Goal: Communication & Community: Answer question/provide support

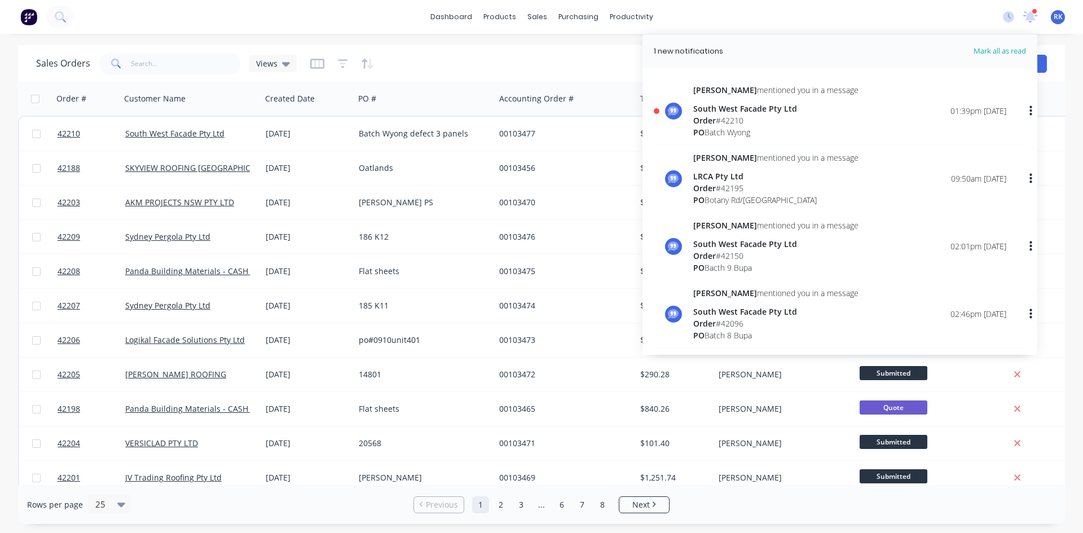
click at [850, 118] on div "[PERSON_NAME] mentioned you in a message South West Facade Pty Ltd Order # [GEO…" at bounding box center [849, 111] width 313 height 54
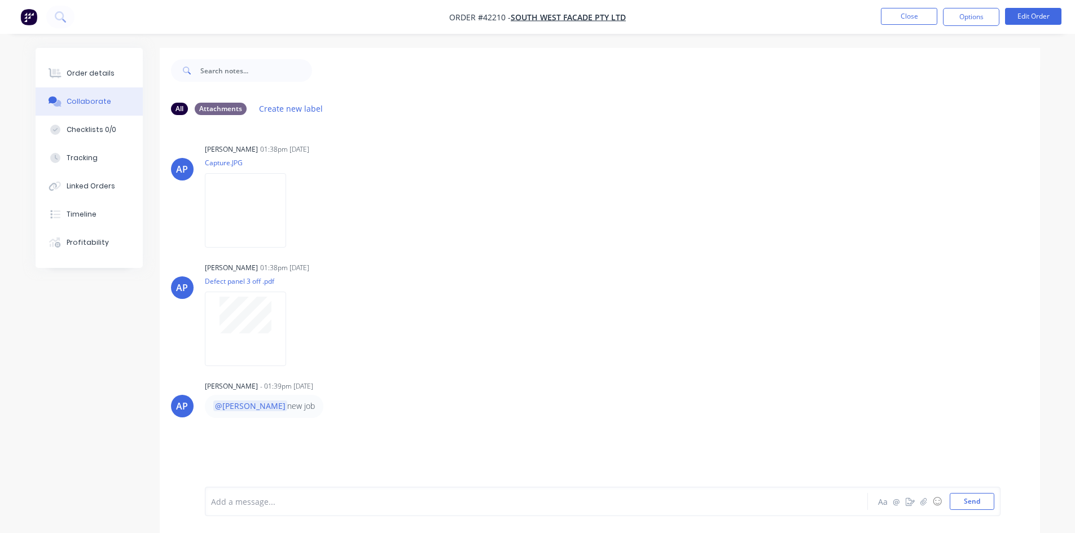
click at [317, 56] on div at bounding box center [676, 70] width 728 height 45
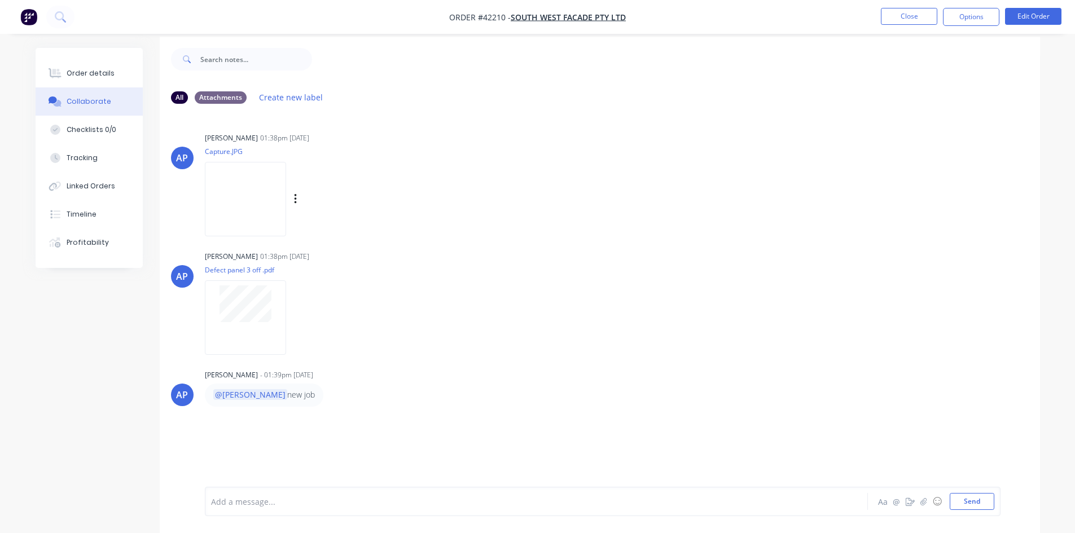
scroll to position [17, 0]
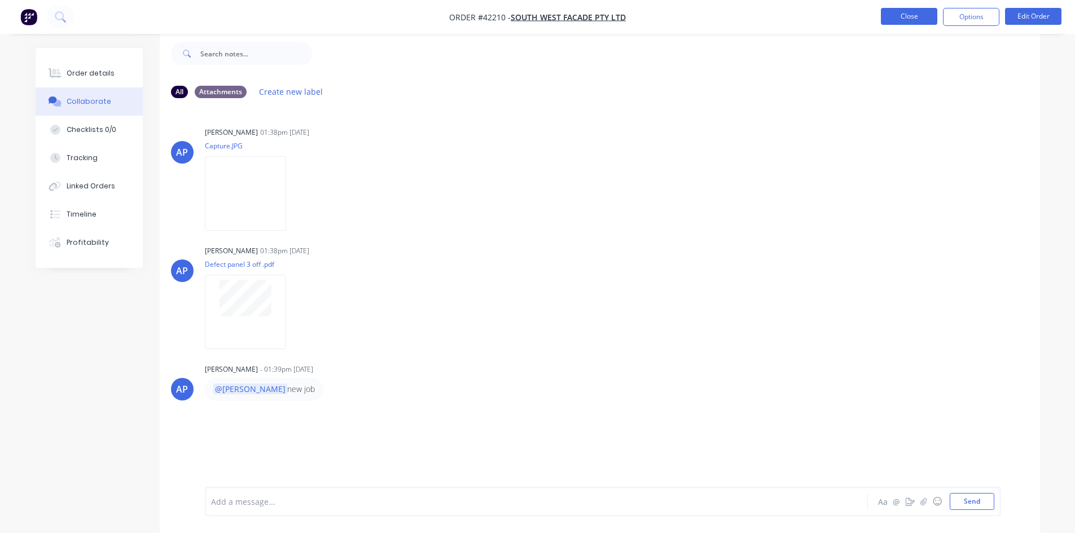
click at [903, 17] on button "Close" at bounding box center [909, 16] width 56 height 17
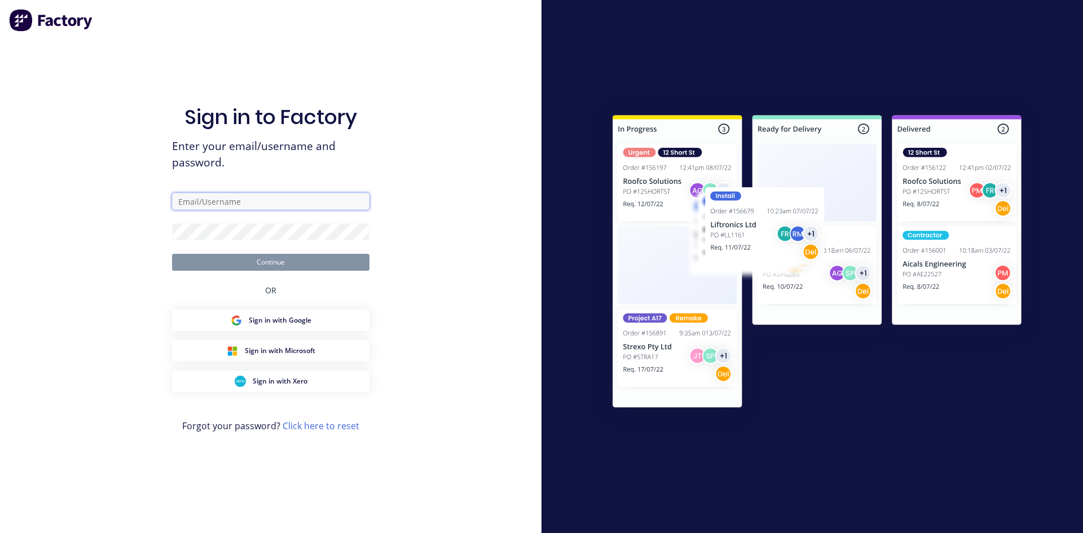
type input "[PERSON_NAME][EMAIL_ADDRESS][DOMAIN_NAME]"
click at [333, 256] on button "Continue" at bounding box center [270, 262] width 197 height 17
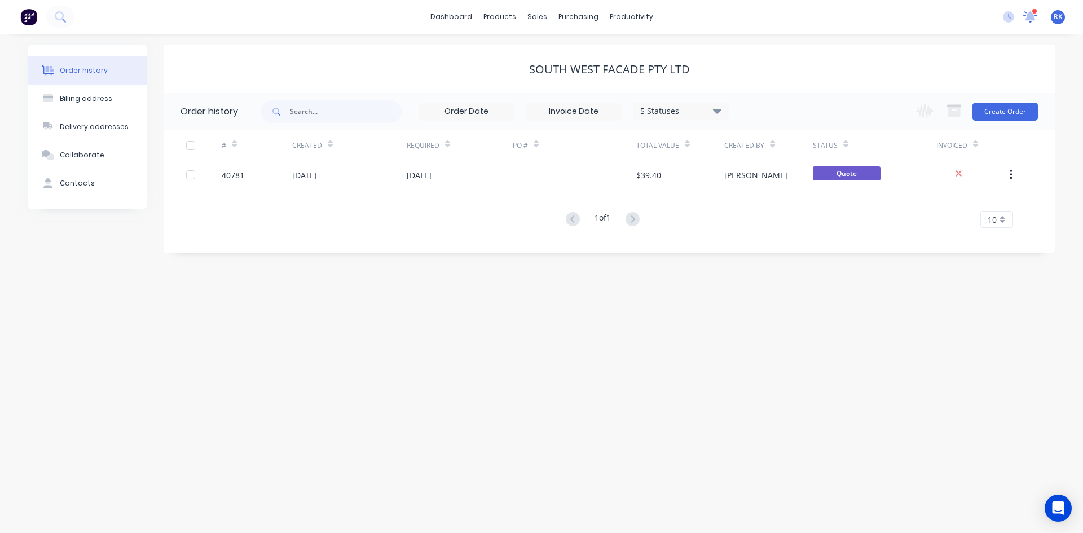
click at [1025, 18] on icon at bounding box center [1030, 16] width 15 height 13
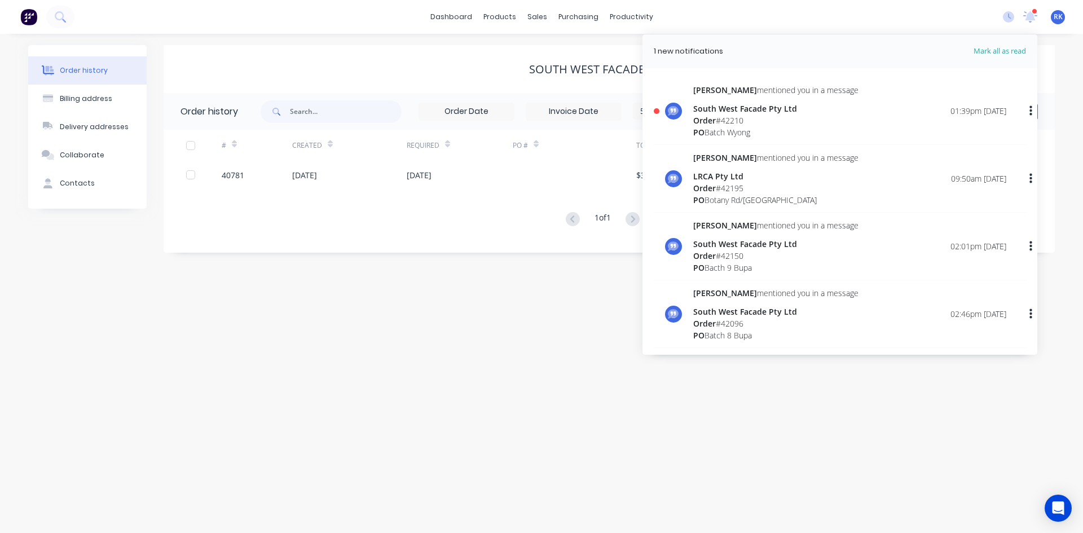
click at [767, 185] on div "Order # 42195" at bounding box center [775, 188] width 165 height 12
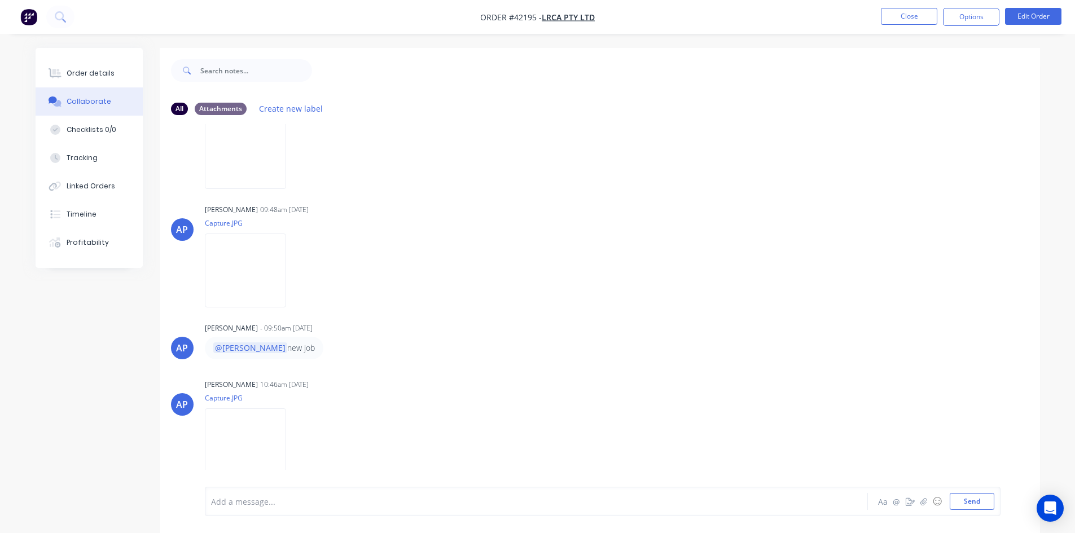
scroll to position [236, 0]
click at [273, 427] on img at bounding box center [245, 444] width 81 height 74
click at [272, 284] on img at bounding box center [245, 269] width 81 height 74
click at [286, 167] on img at bounding box center [245, 151] width 81 height 74
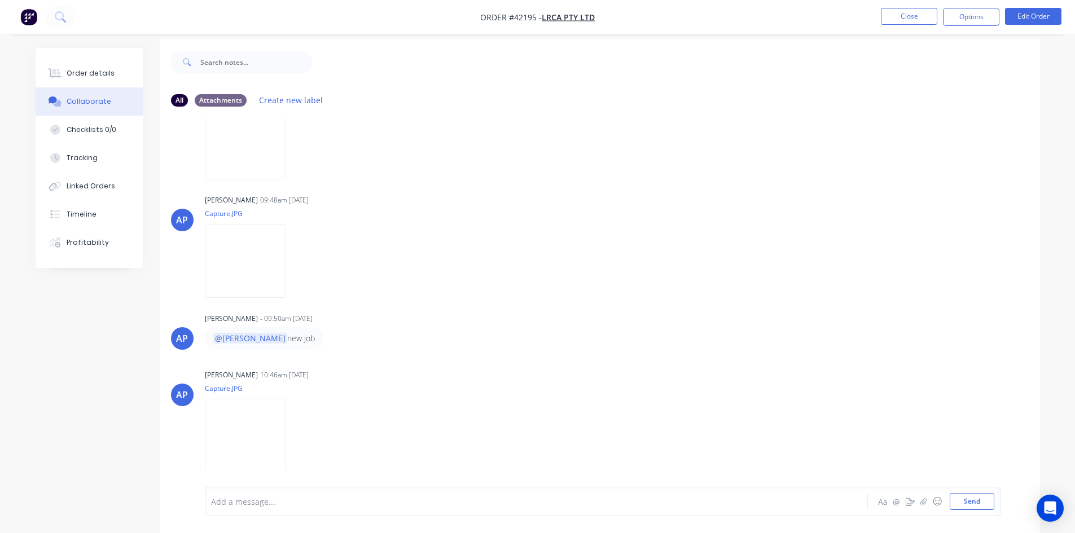
scroll to position [17, 0]
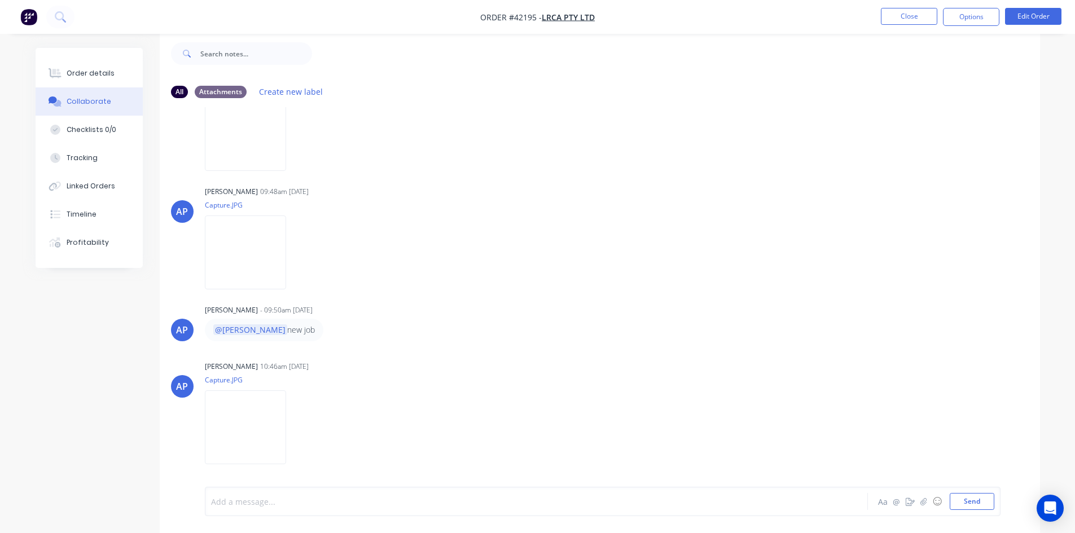
click at [231, 498] on div at bounding box center [505, 502] width 587 height 12
click at [922, 503] on icon "button" at bounding box center [923, 502] width 7 height 8
click at [411, 498] on div at bounding box center [505, 502] width 587 height 12
click at [926, 504] on icon "button" at bounding box center [923, 502] width 7 height 8
click at [983, 503] on button "Send" at bounding box center [971, 501] width 45 height 17
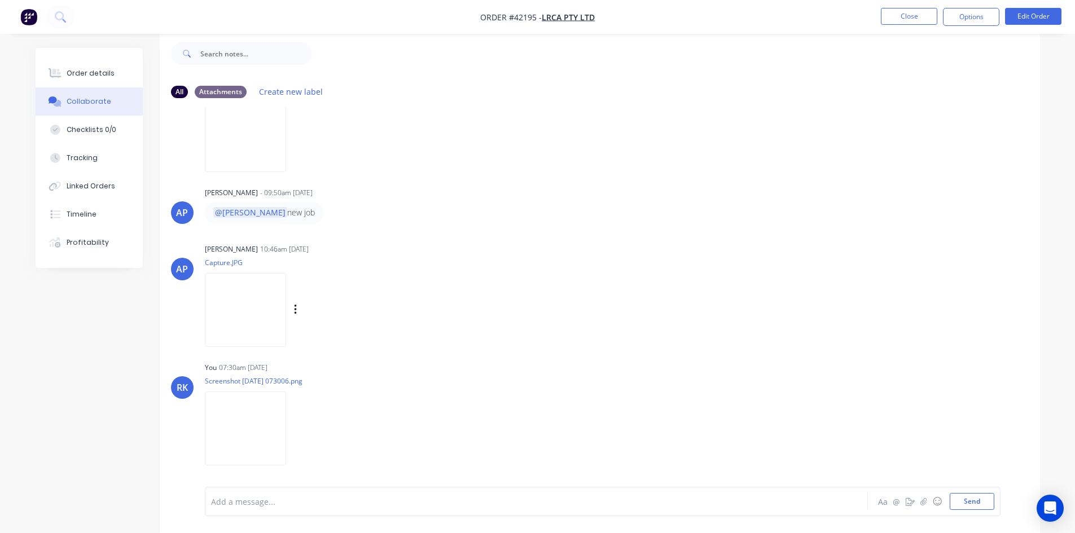
scroll to position [354, 0]
click at [254, 416] on img at bounding box center [245, 427] width 81 height 74
click at [99, 78] on div "Order details" at bounding box center [91, 73] width 48 height 10
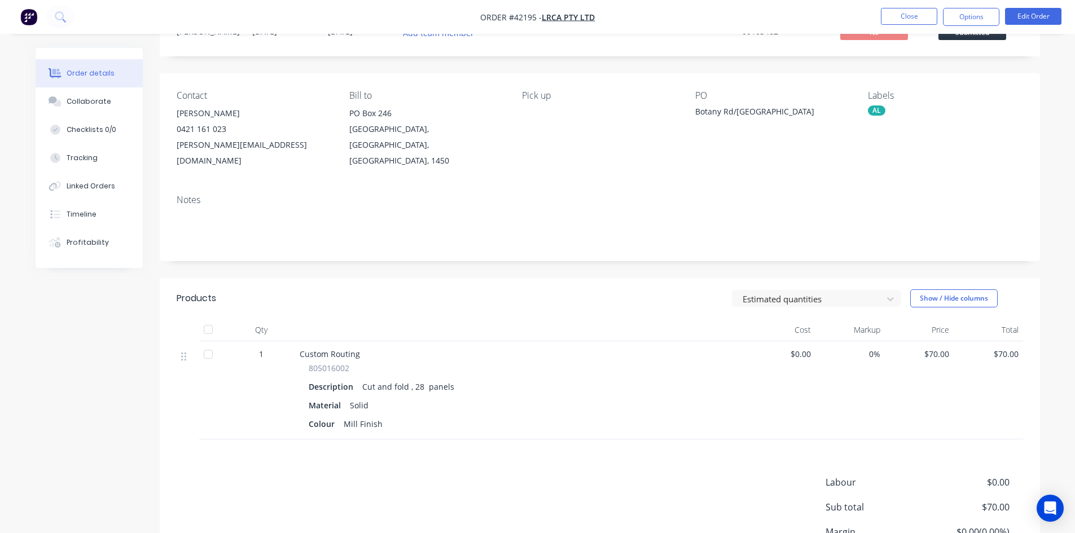
scroll to position [143, 0]
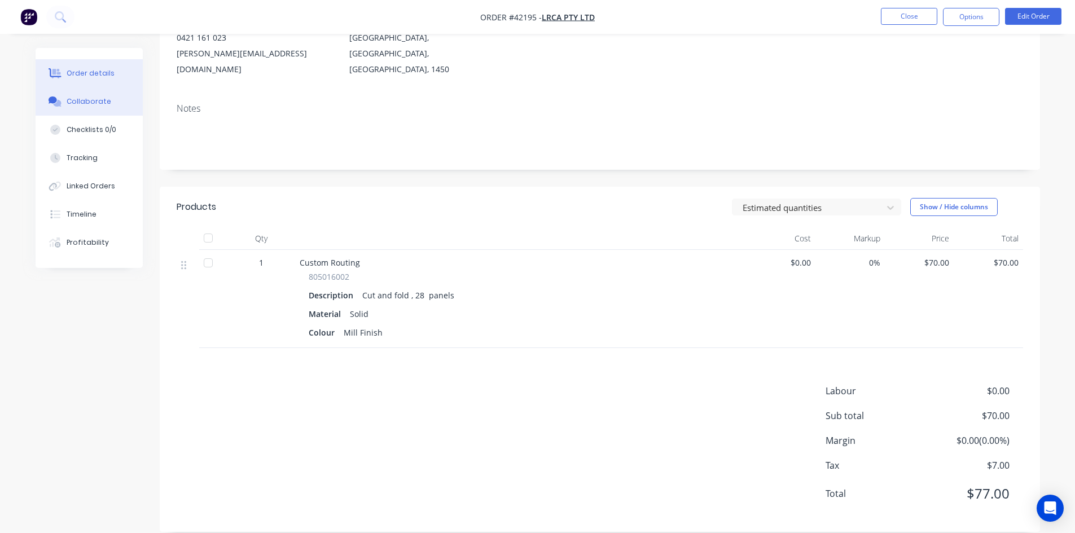
click at [112, 105] on button "Collaborate" at bounding box center [89, 101] width 107 height 28
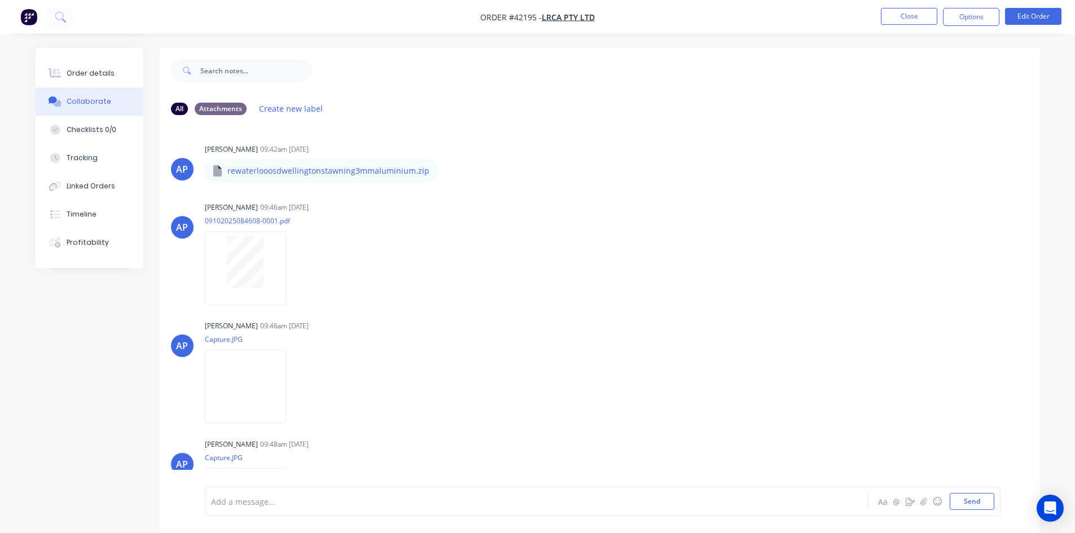
click at [446, 15] on nav "Order #42195 - LRCA Pty Ltd Close Options Edit Order" at bounding box center [537, 17] width 1075 height 34
click at [671, 191] on div "AP [PERSON_NAME] 09:42am [DATE] rewaterlooosdwellingtonstawning3mmaluminium.zip…" at bounding box center [600, 305] width 880 height 363
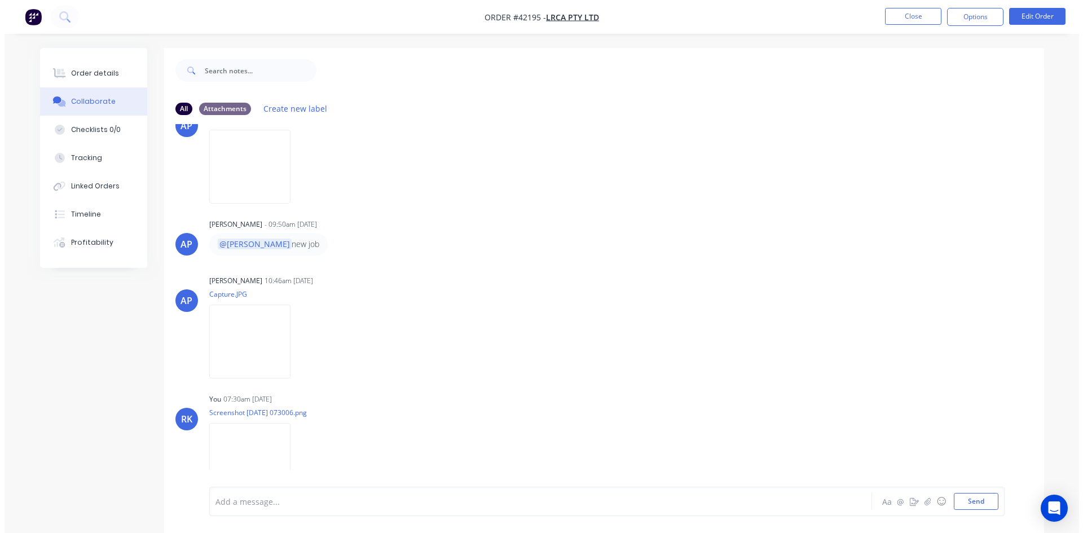
scroll to position [354, 0]
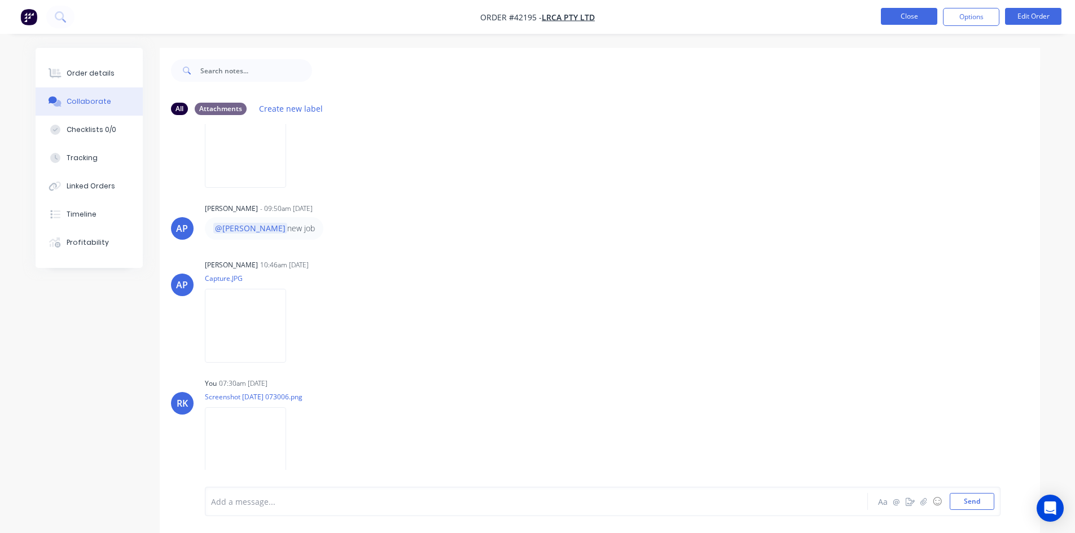
click at [901, 15] on button "Close" at bounding box center [909, 16] width 56 height 17
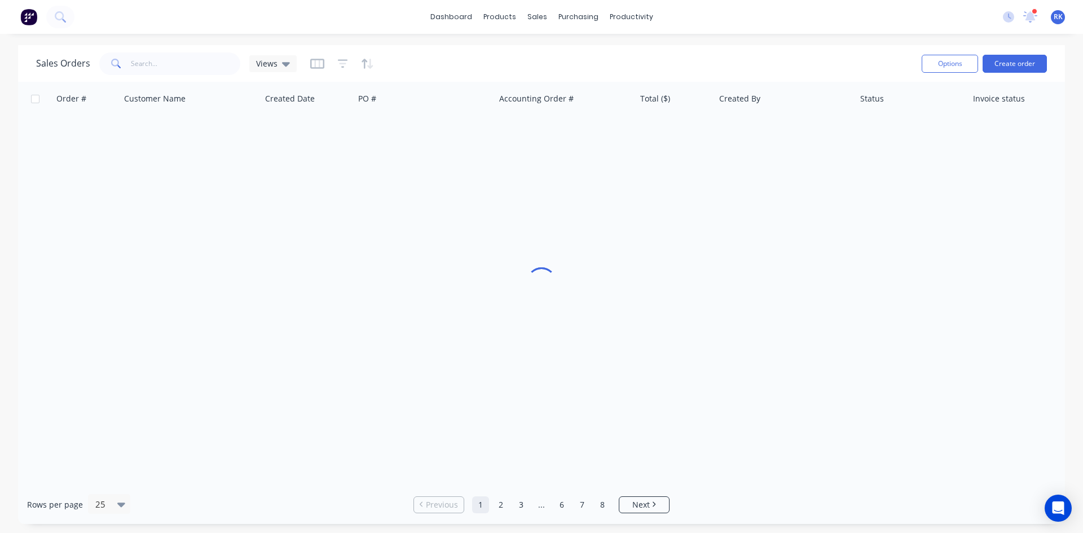
click at [712, 26] on div "dashboard products sales purchasing productivity dashboard products Product Cat…" at bounding box center [541, 17] width 1083 height 34
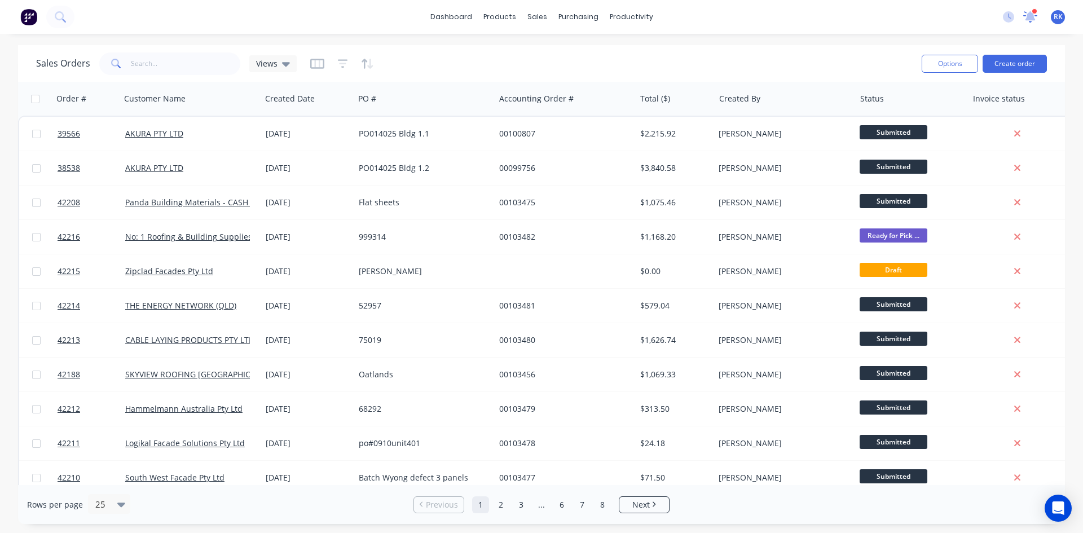
click at [1034, 19] on icon at bounding box center [1030, 16] width 11 height 10
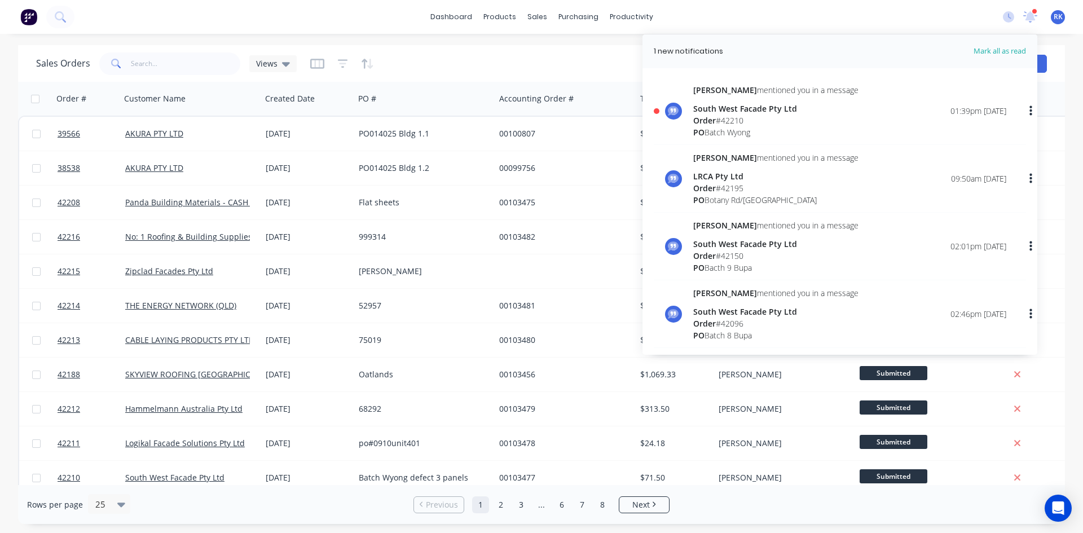
click at [846, 107] on div "[PERSON_NAME] mentioned you in a message South West Facade Pty Ltd Order # [GEO…" at bounding box center [849, 111] width 313 height 54
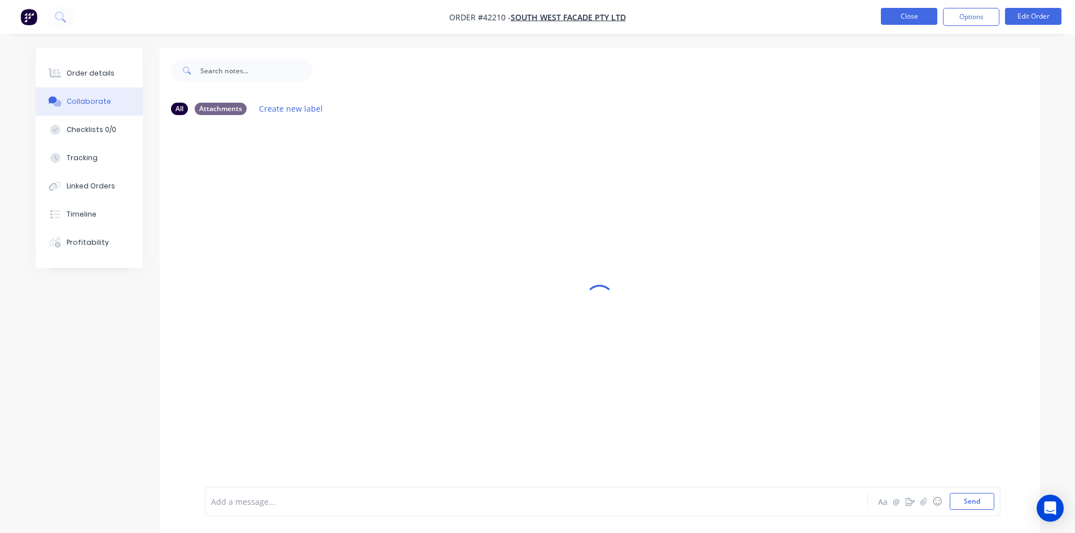
click at [925, 21] on button "Close" at bounding box center [909, 16] width 56 height 17
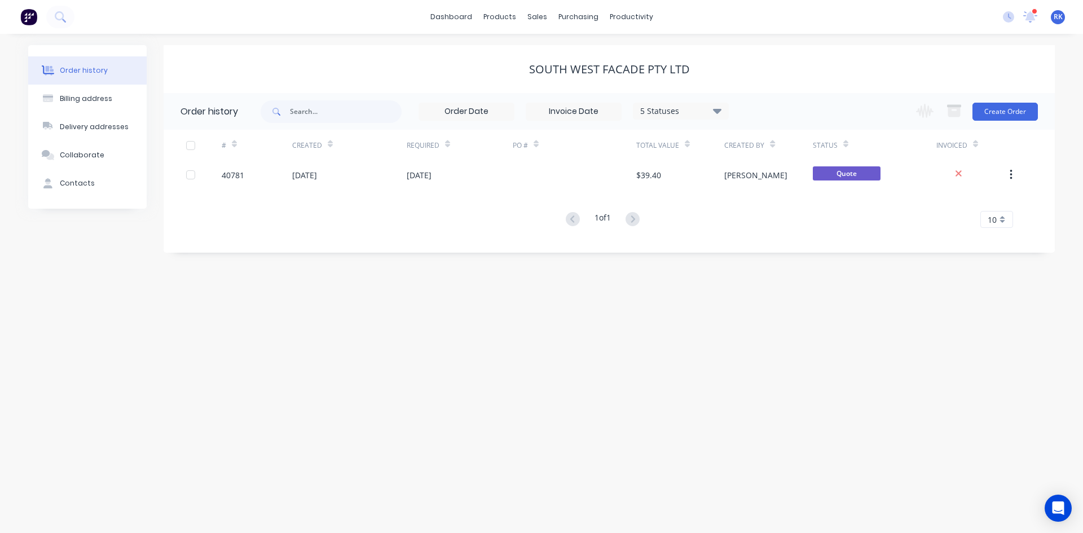
click at [833, 16] on div "dashboard products sales purchasing productivity dashboard products Product Cat…" at bounding box center [541, 17] width 1083 height 34
